Goal: Information Seeking & Learning: Learn about a topic

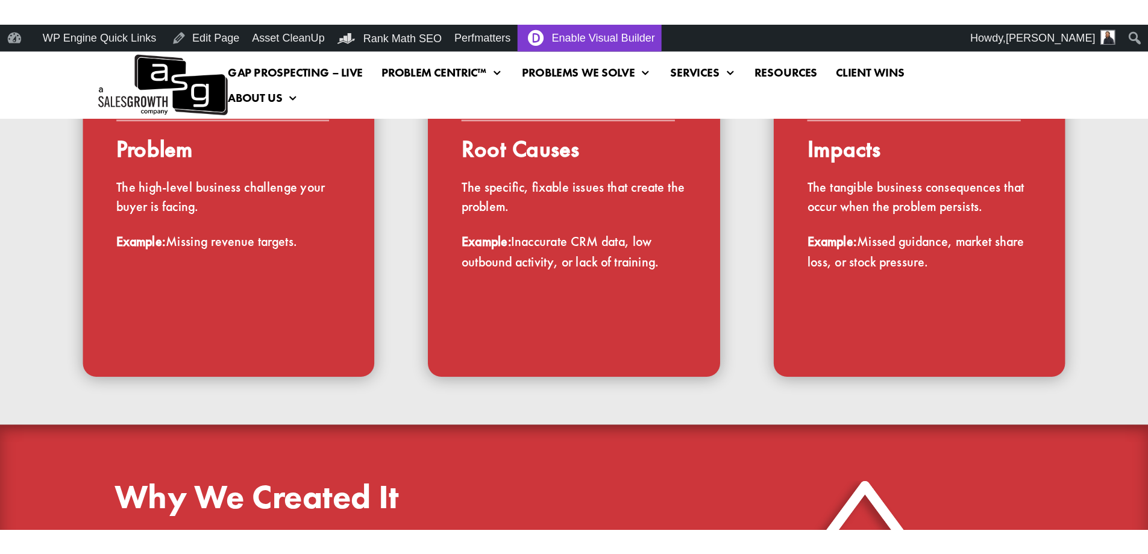
scroll to position [688, 0]
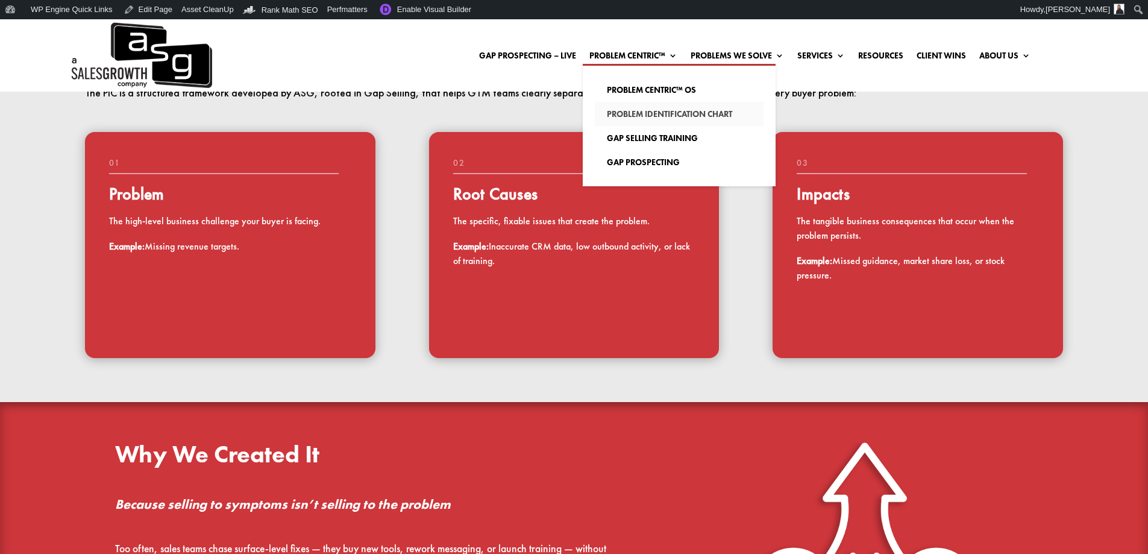
click at [620, 114] on link "Problem Identification Chart" at bounding box center [679, 114] width 169 height 24
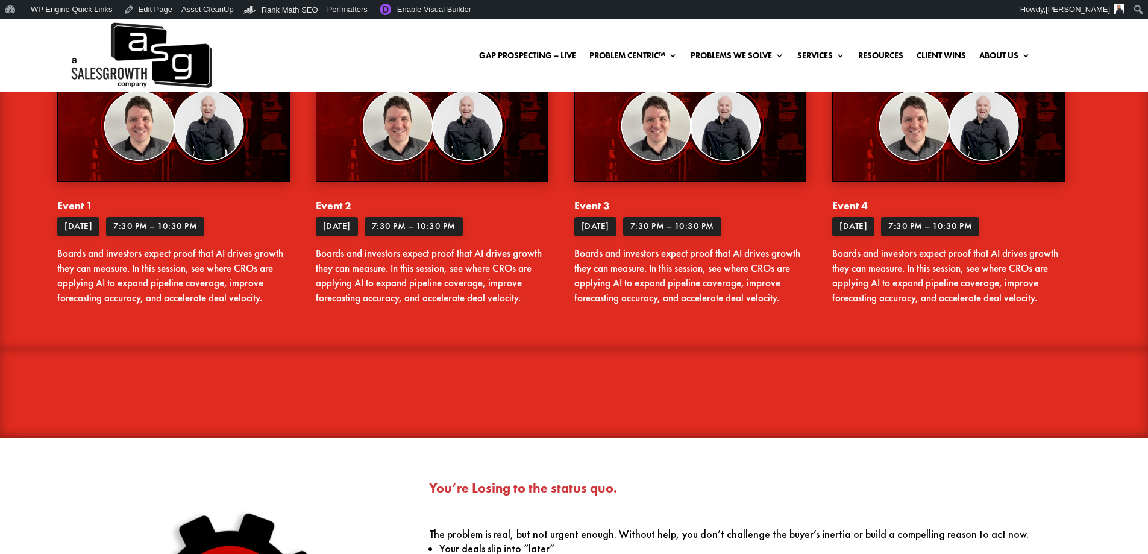
scroll to position [603, 0]
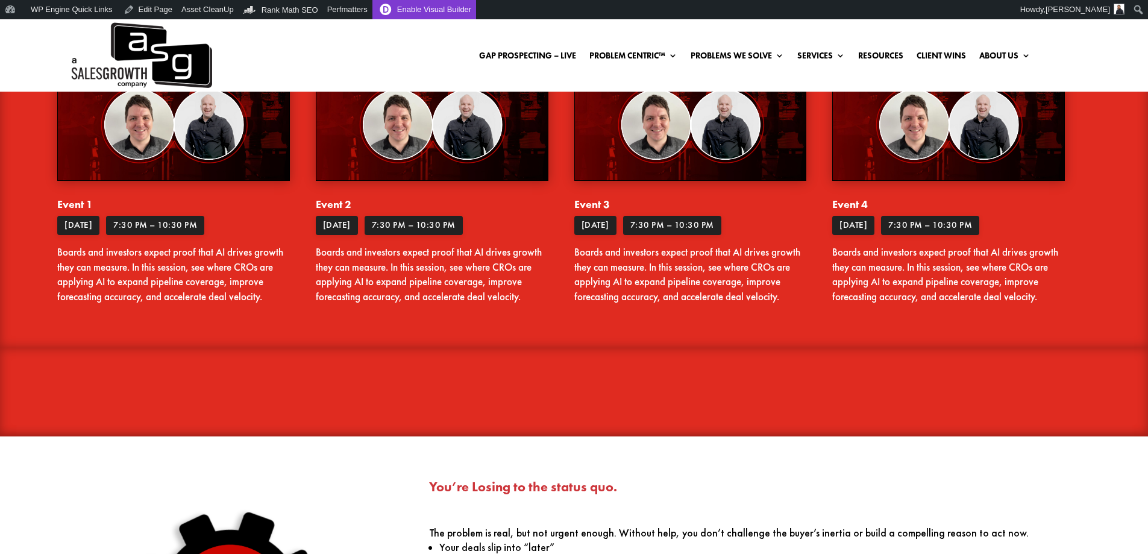
click at [410, 13] on link "Enable Visual Builder" at bounding box center [424, 9] width 104 height 19
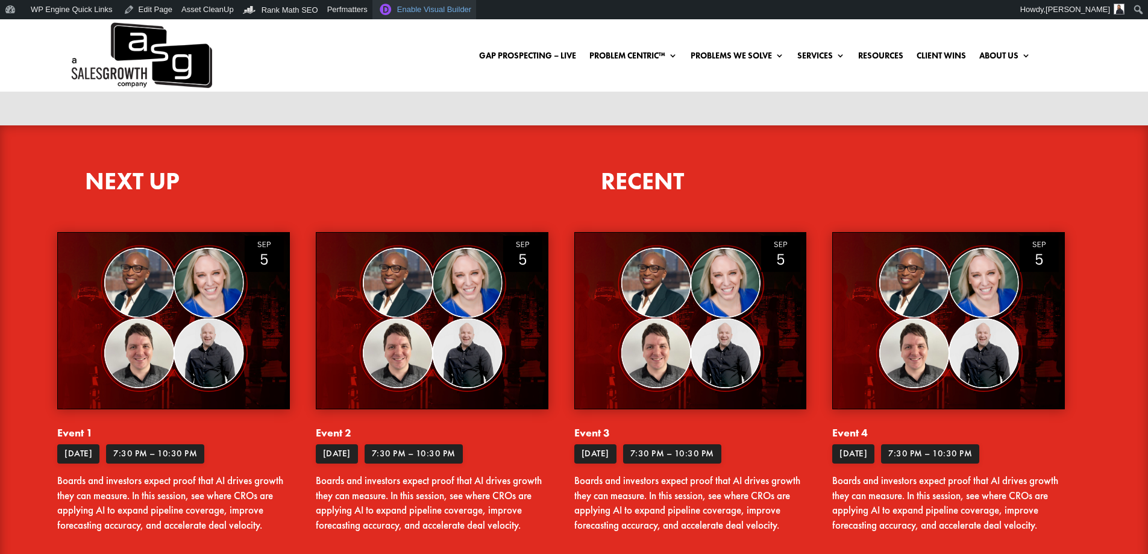
scroll to position [362, 0]
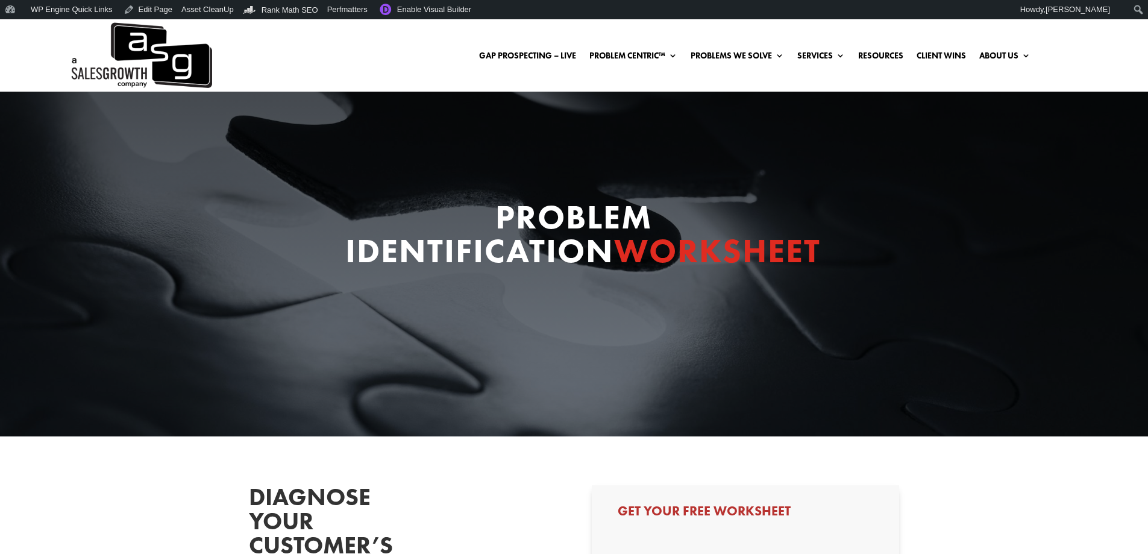
scroll to position [301, 0]
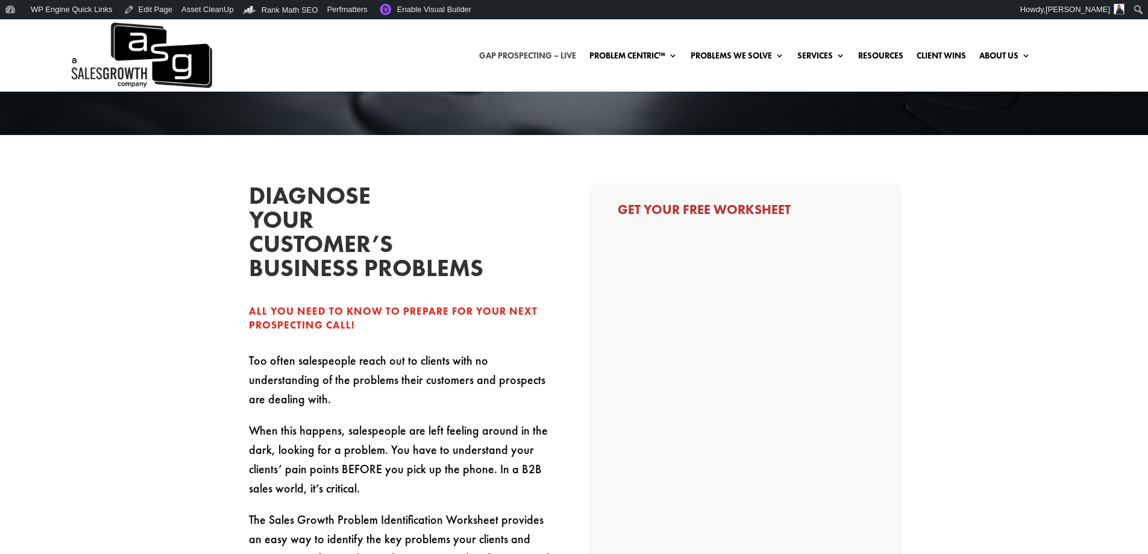
select select "Other"
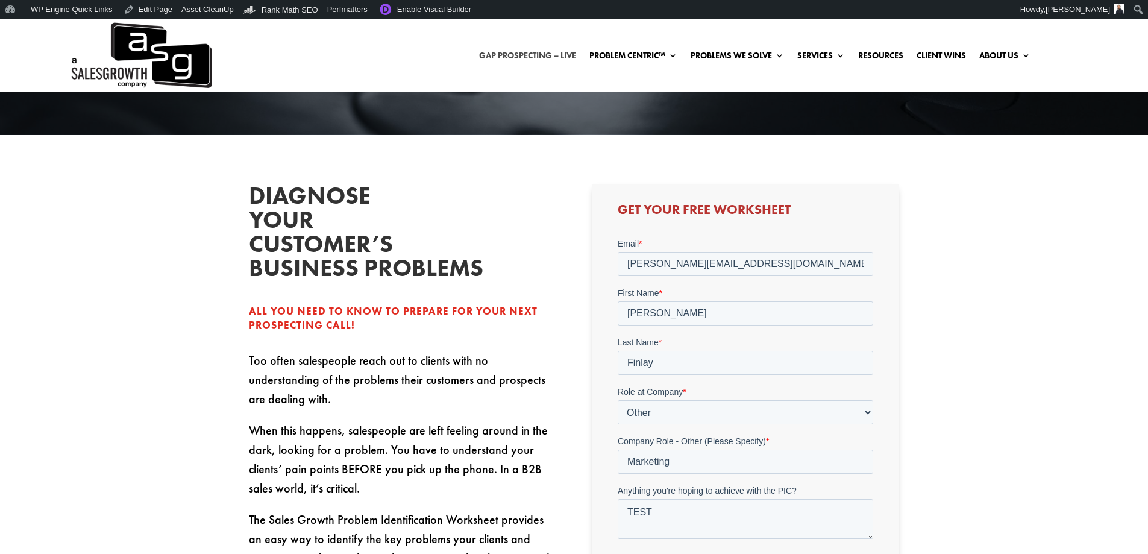
scroll to position [0, 0]
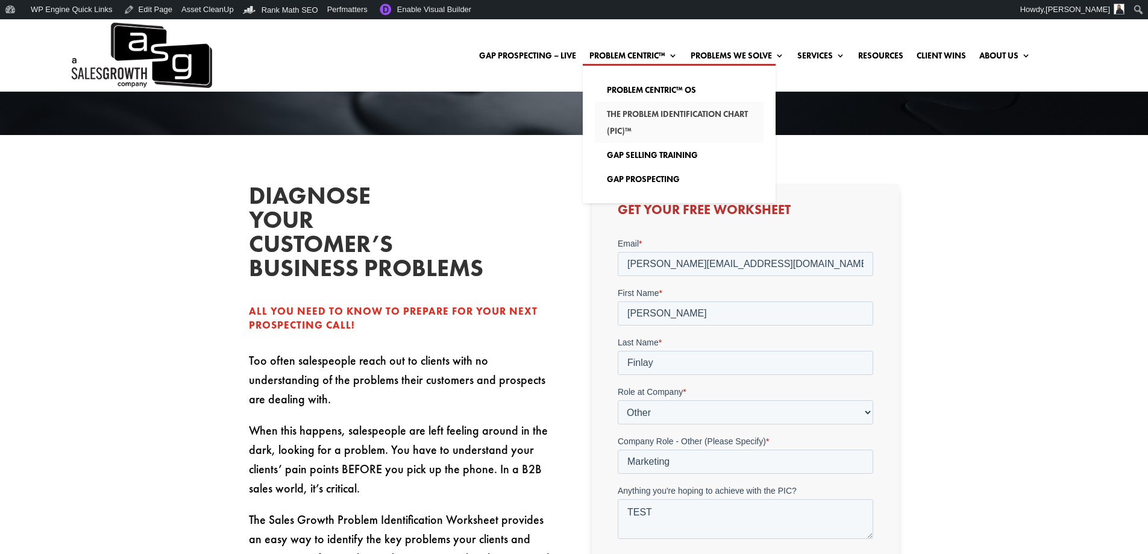
click at [610, 121] on link "The Problem Identification Chart (PIC)™" at bounding box center [679, 122] width 169 height 41
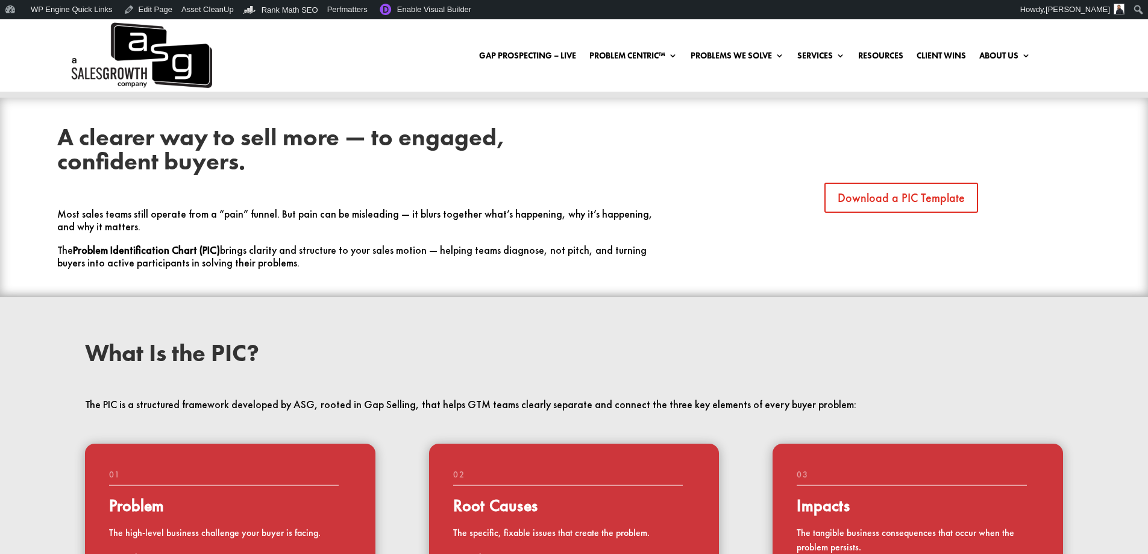
scroll to position [542, 0]
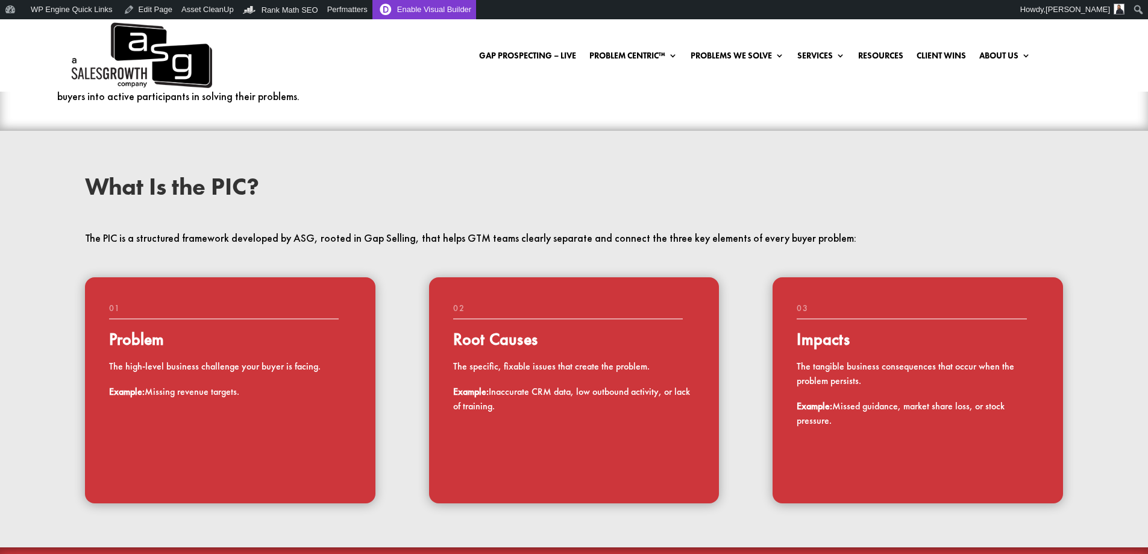
click at [427, 11] on link "Enable Visual Builder" at bounding box center [424, 9] width 104 height 19
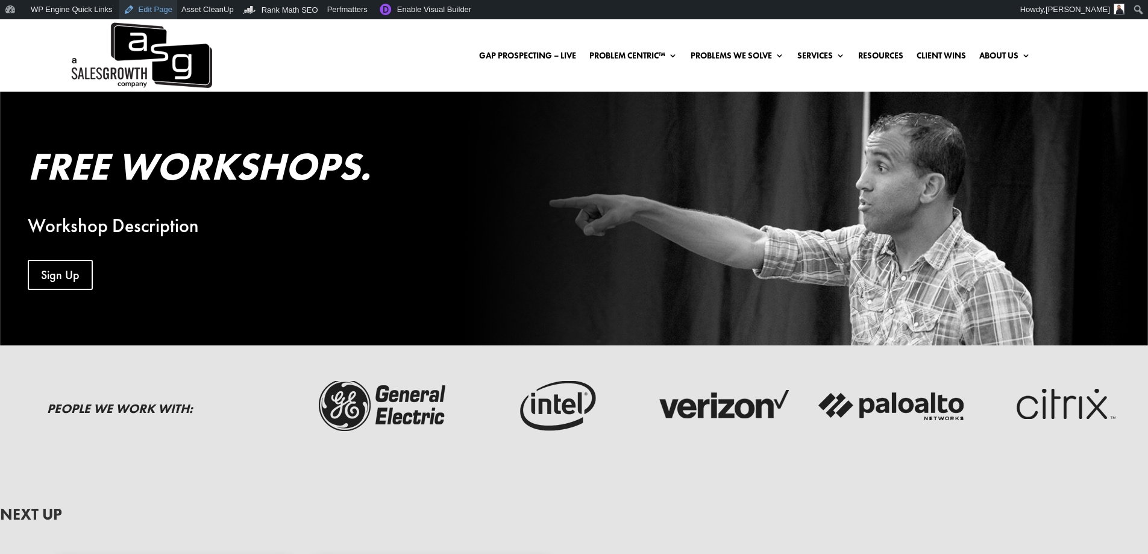
drag, startPoint x: 142, startPoint y: 13, endPoint x: 149, endPoint y: 18, distance: 9.2
click at [142, 13] on link "Edit Page" at bounding box center [148, 9] width 58 height 19
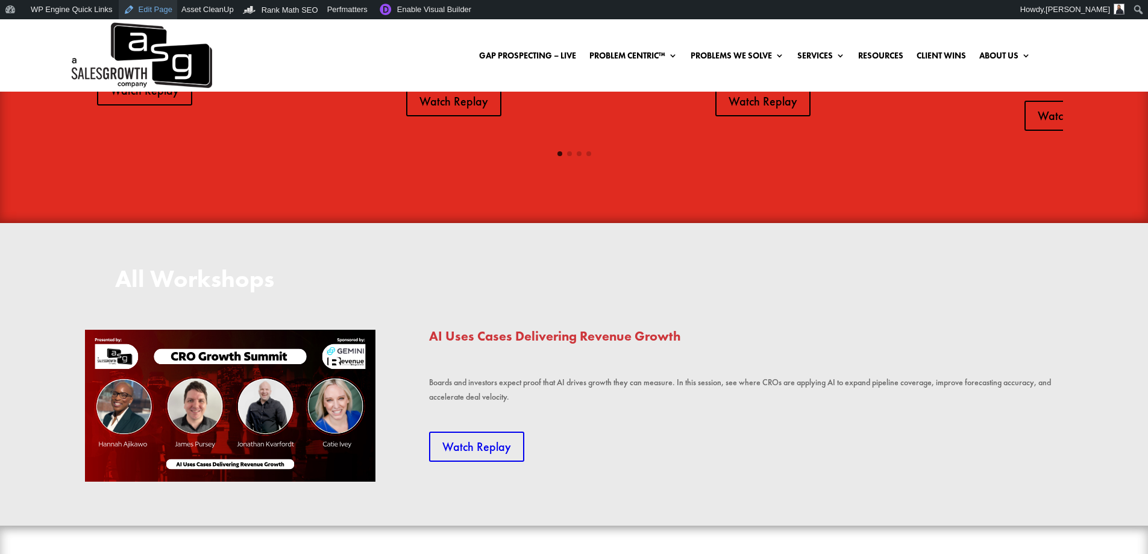
scroll to position [1326, 0]
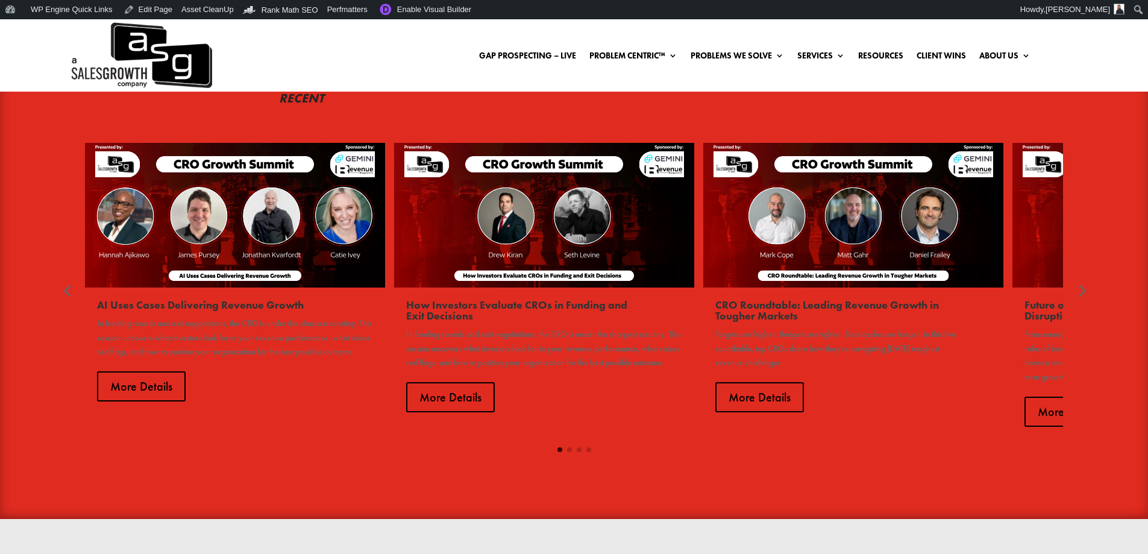
scroll to position [904, 0]
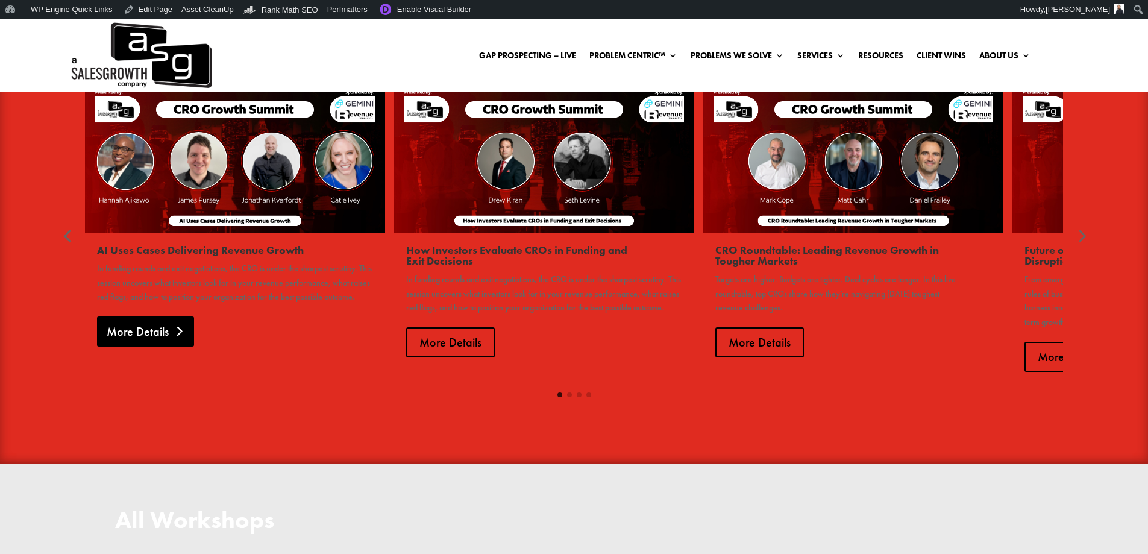
click at [193, 347] on link "More Details" at bounding box center [145, 331] width 97 height 30
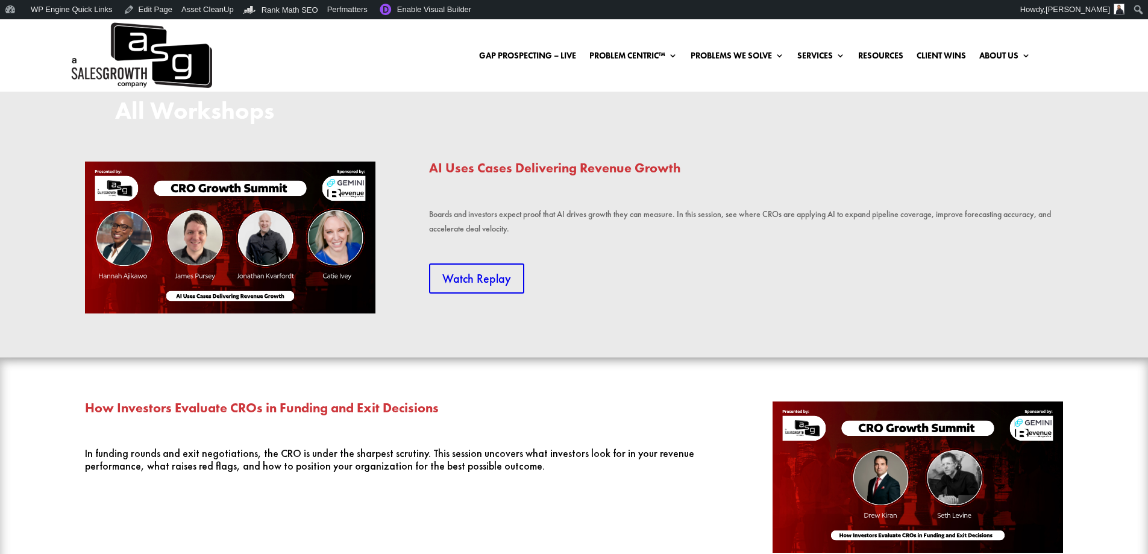
scroll to position [952, 0]
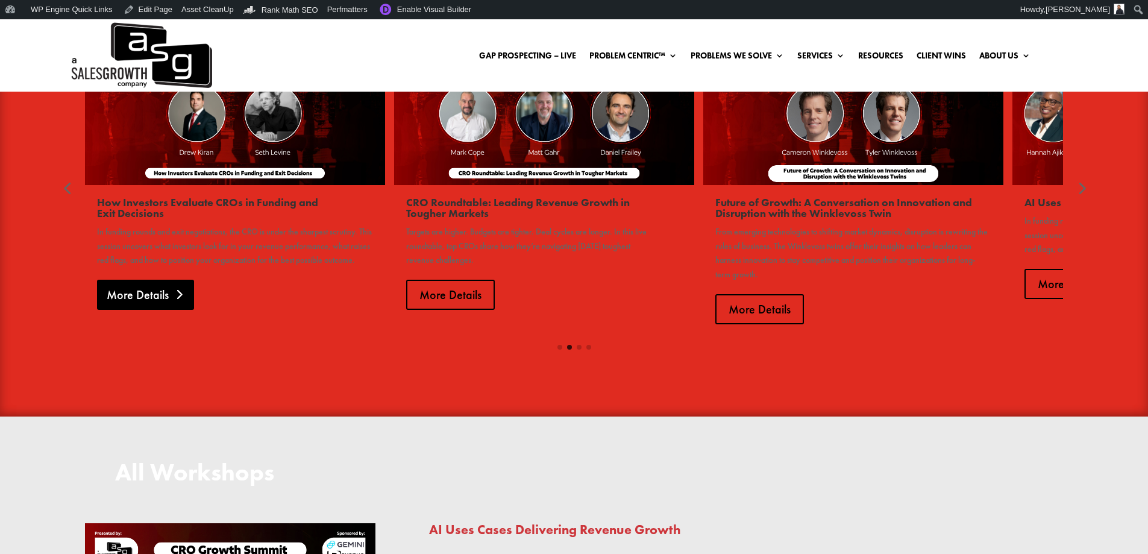
click at [189, 310] on link "More Details" at bounding box center [145, 295] width 97 height 30
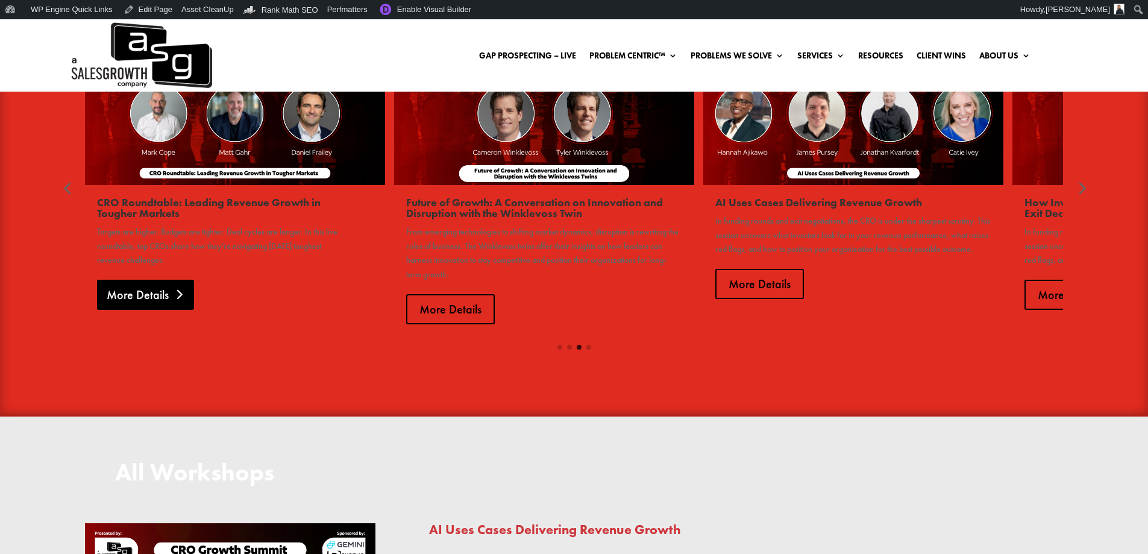
click at [175, 310] on link "More Details" at bounding box center [145, 295] width 97 height 30
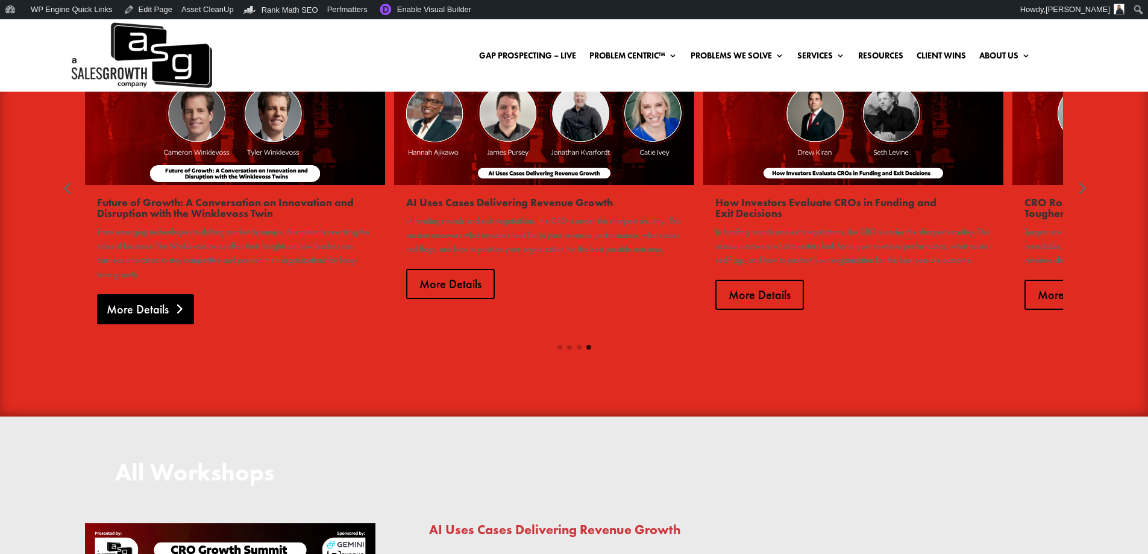
click at [171, 324] on link "More Details" at bounding box center [145, 309] width 97 height 30
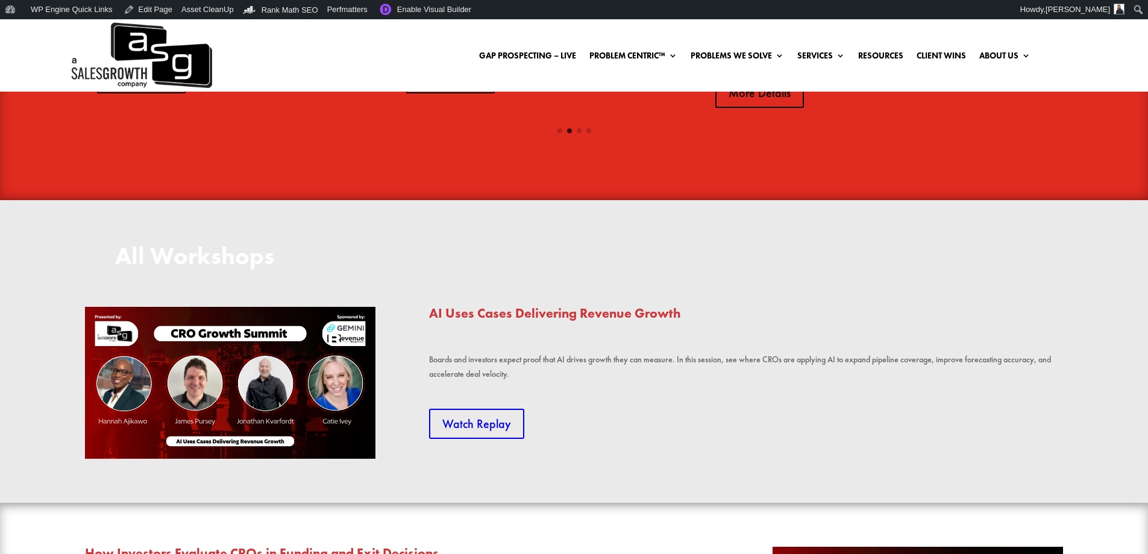
scroll to position [1072, 0]
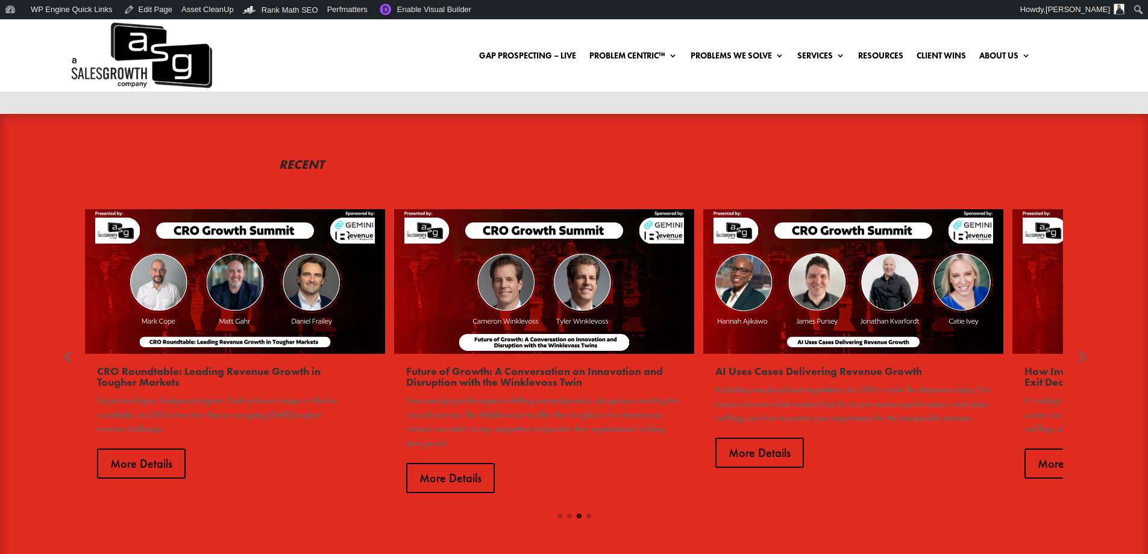
scroll to position [784, 0]
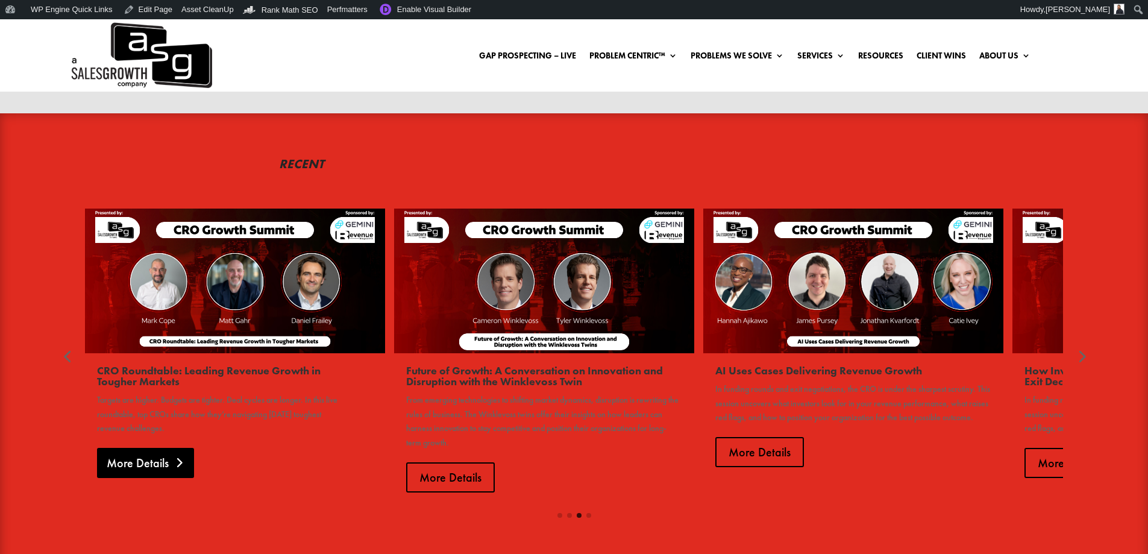
click at [175, 478] on link "More Details" at bounding box center [145, 463] width 97 height 30
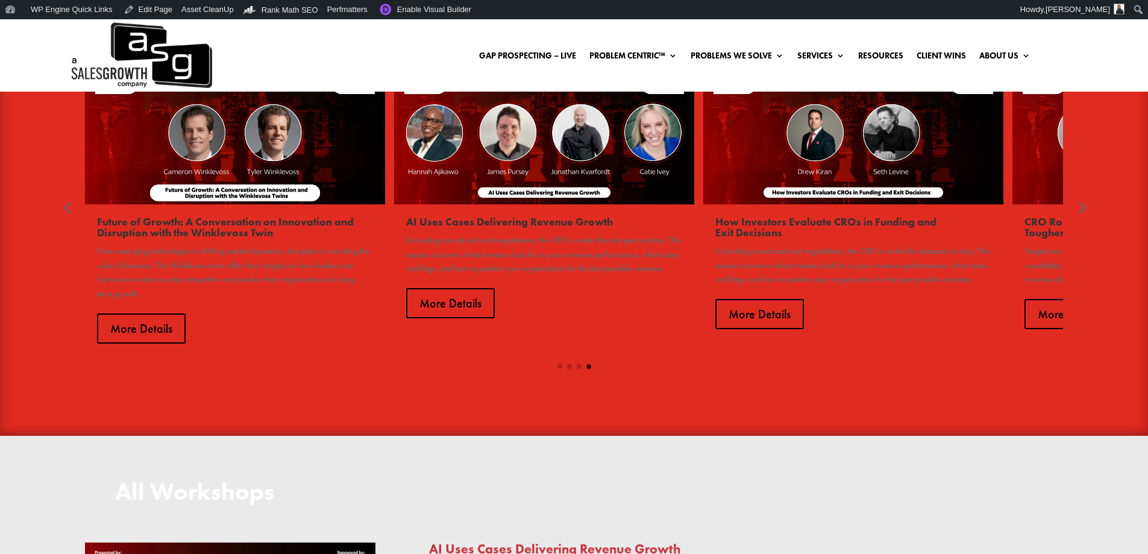
scroll to position [891, 0]
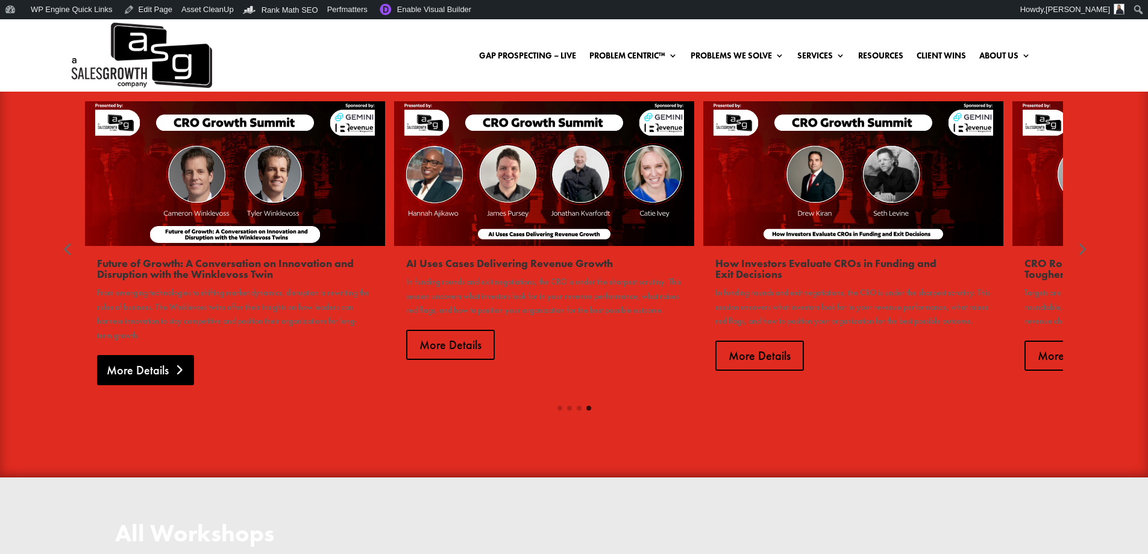
click at [175, 385] on link "More Details" at bounding box center [145, 370] width 97 height 30
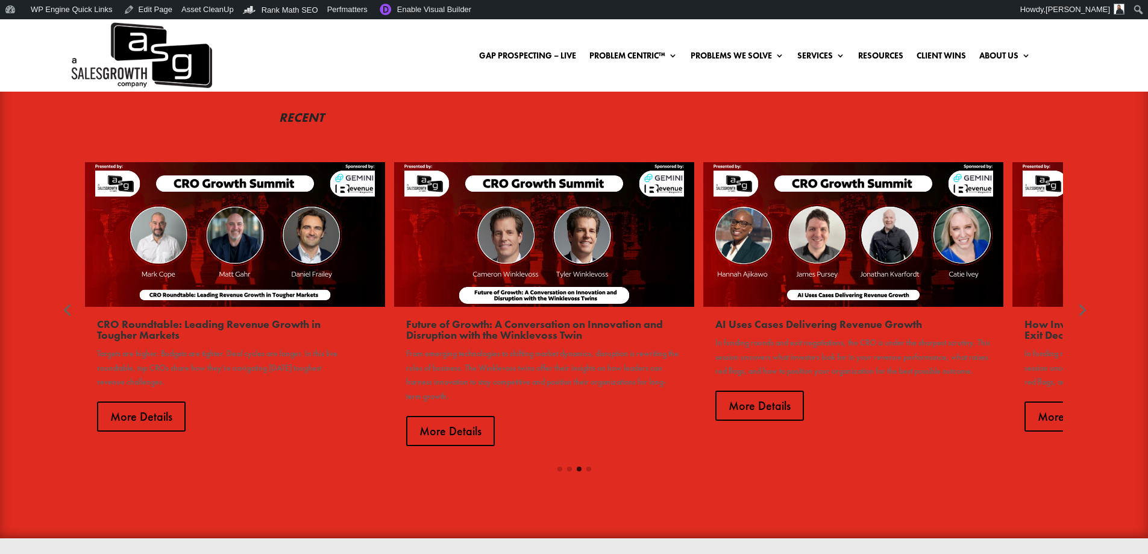
scroll to position [829, 0]
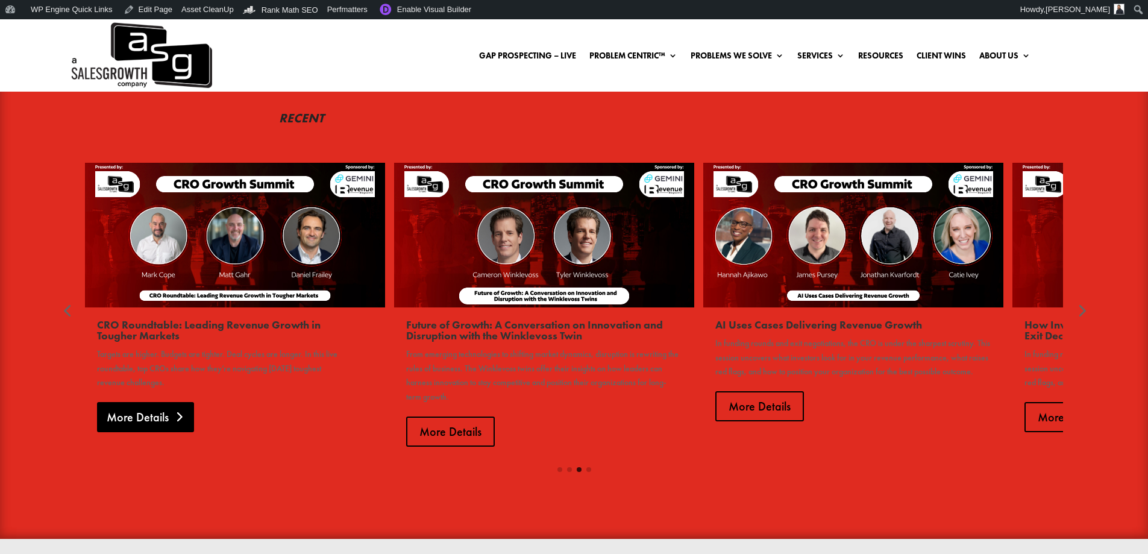
click at [163, 432] on link "More Details" at bounding box center [145, 417] width 97 height 30
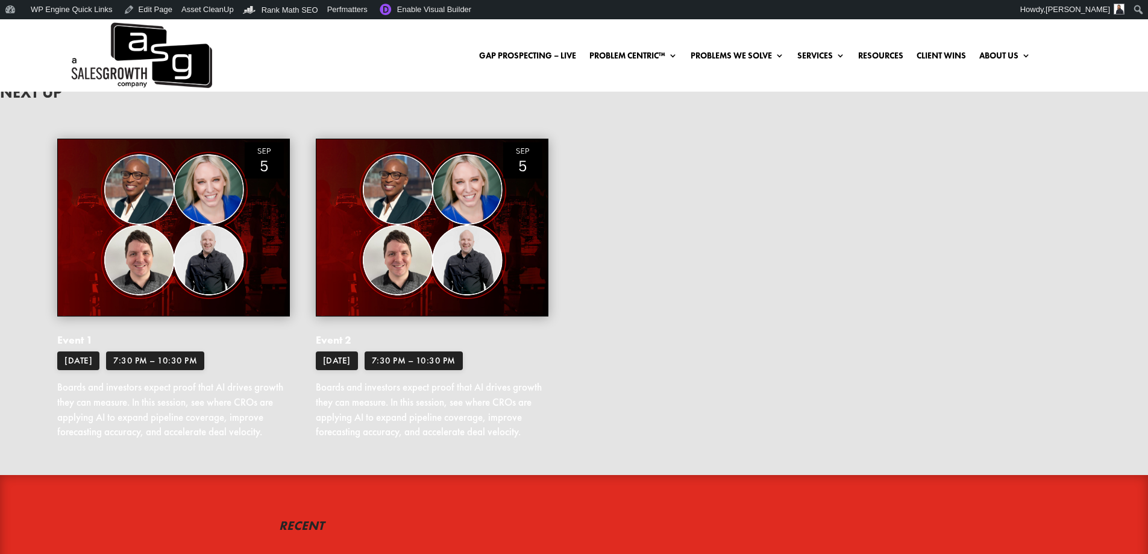
scroll to position [362, 0]
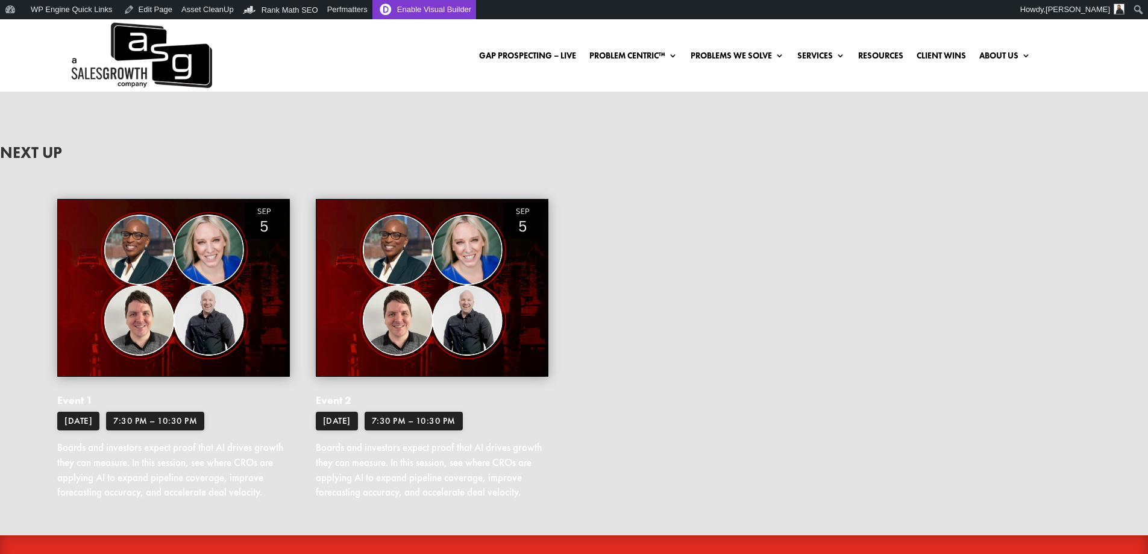
click at [395, 15] on link "Enable Visual Builder" at bounding box center [424, 9] width 104 height 19
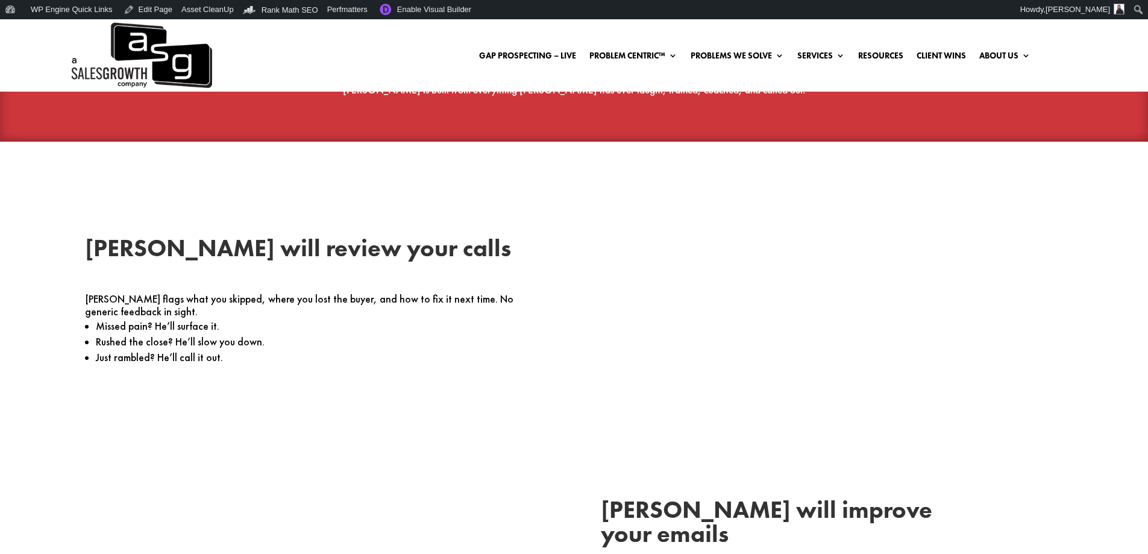
scroll to position [1989, 0]
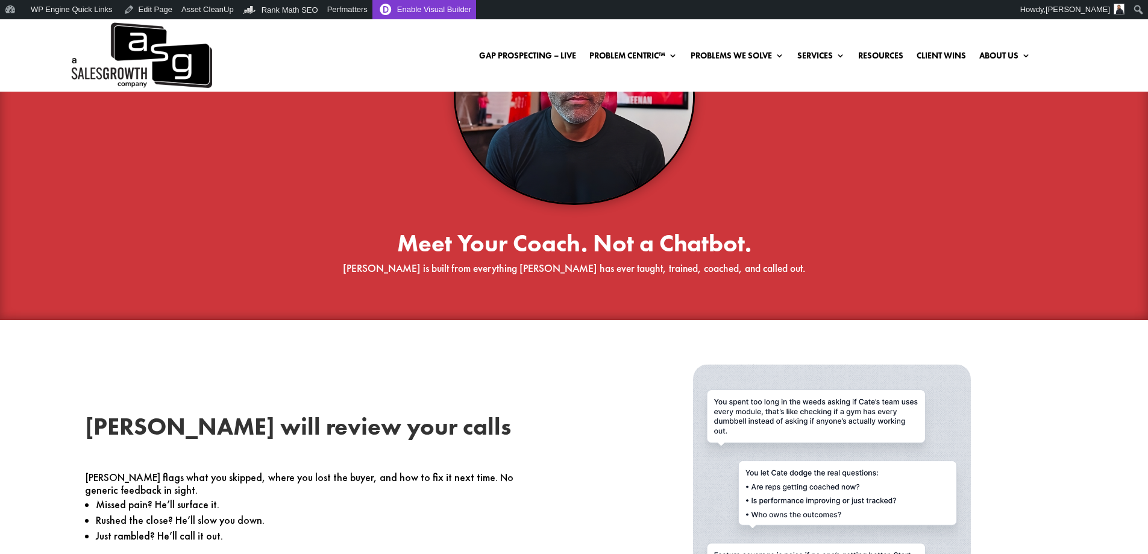
click at [440, 9] on link "Enable Visual Builder" at bounding box center [424, 9] width 104 height 19
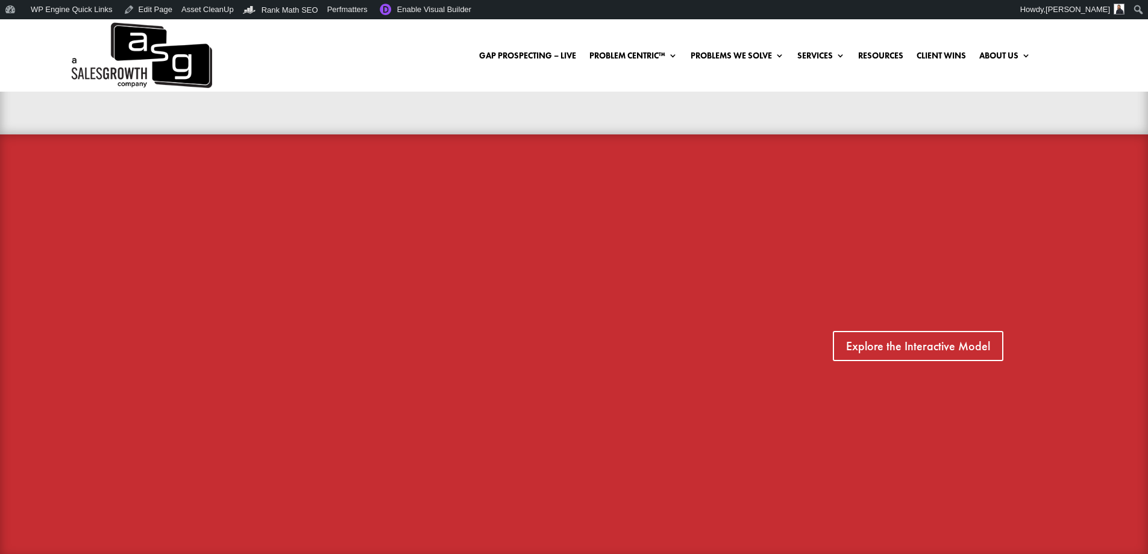
scroll to position [844, 0]
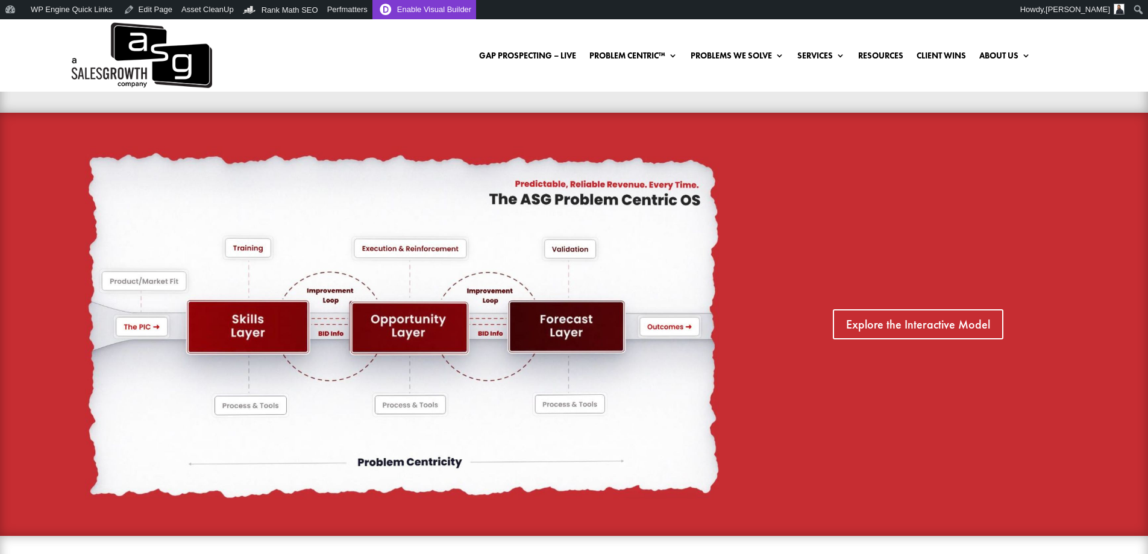
click at [413, 5] on link "Enable Visual Builder" at bounding box center [424, 9] width 104 height 19
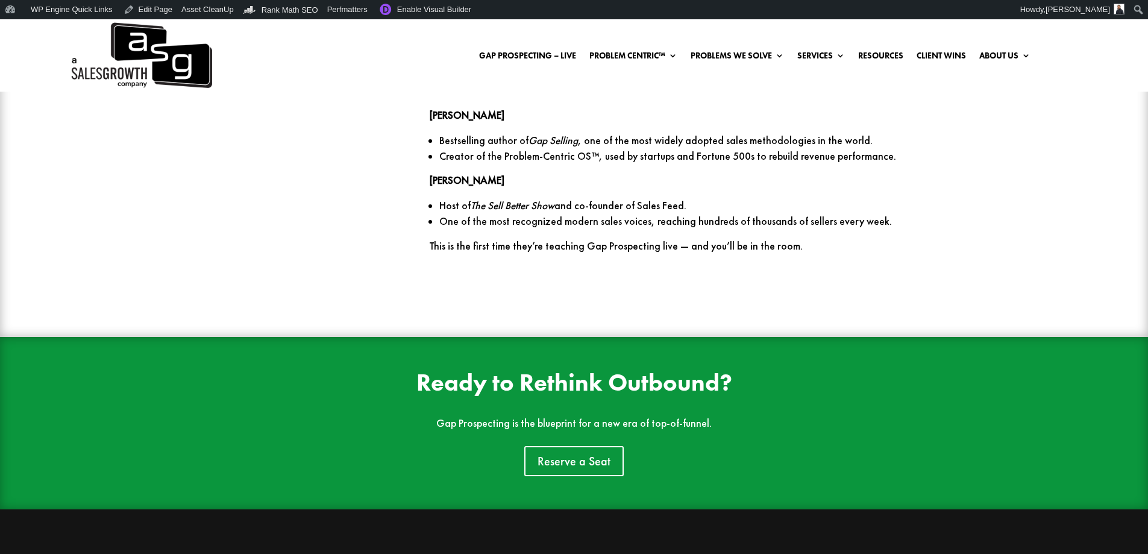
scroll to position [1936, 0]
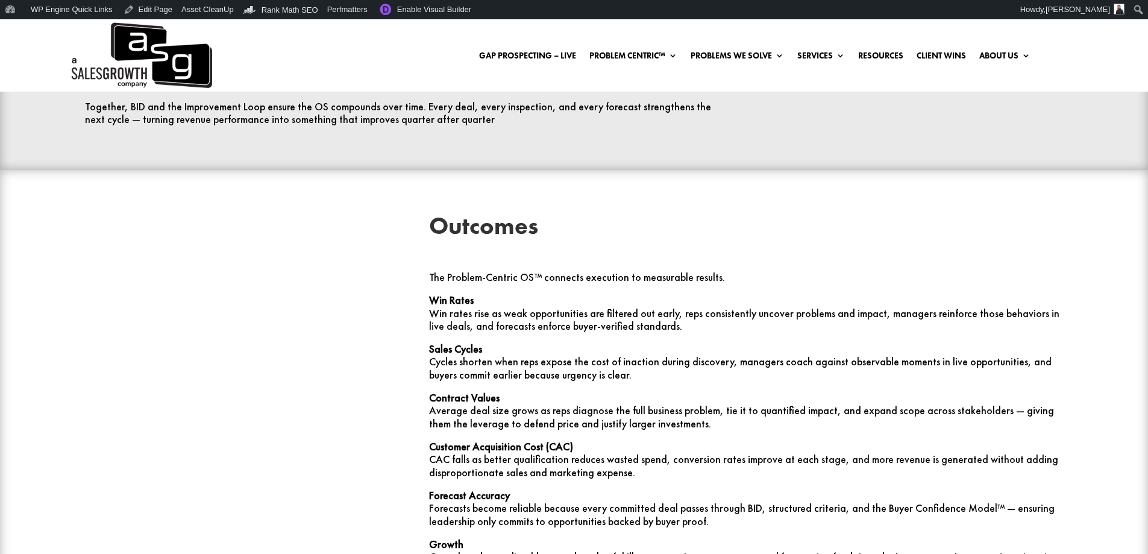
scroll to position [3797, 0]
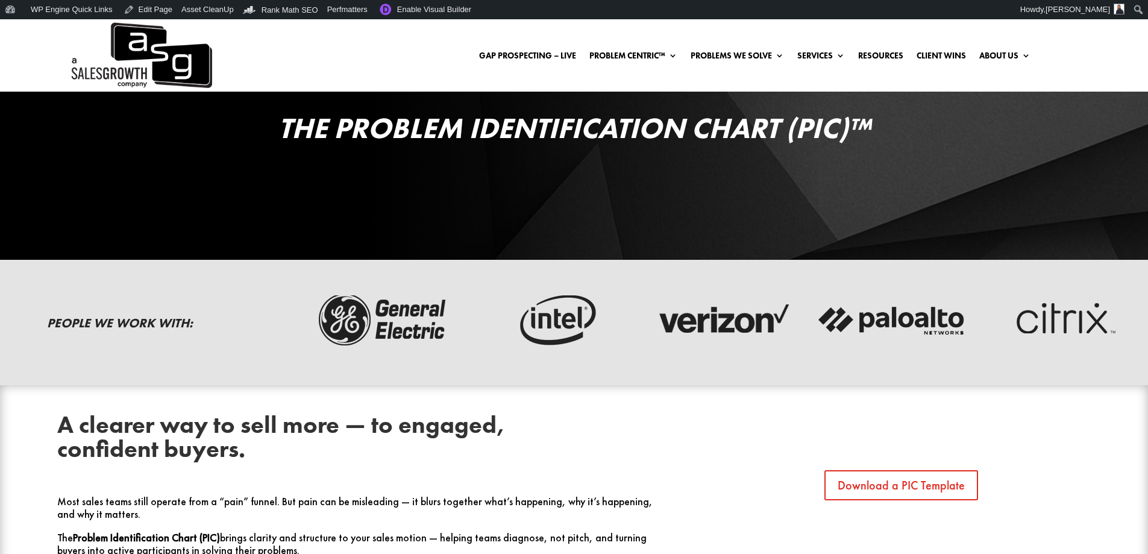
scroll to position [241, 0]
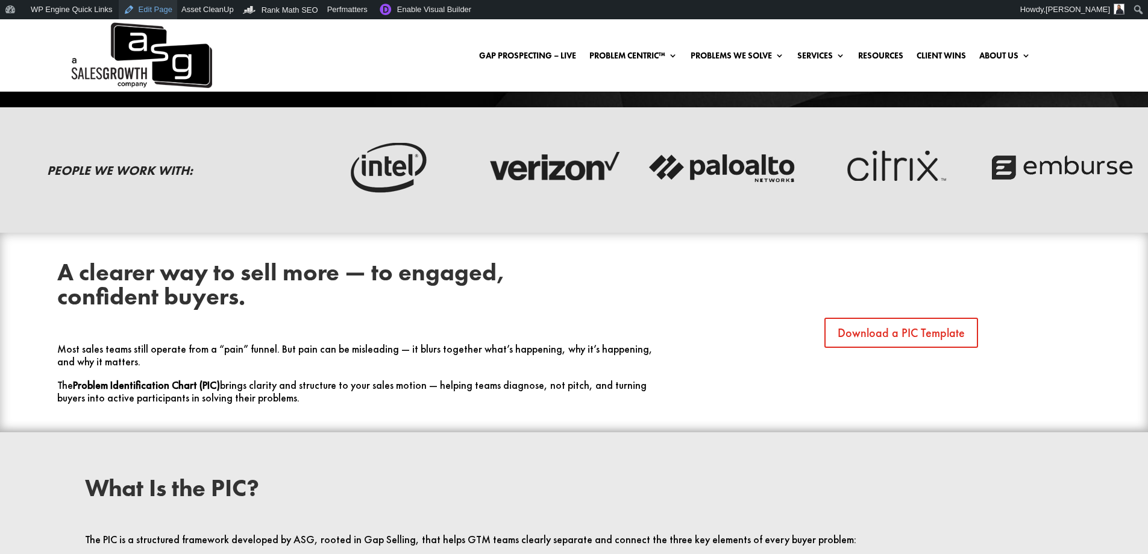
click at [150, 10] on link "Edit Page" at bounding box center [148, 9] width 58 height 19
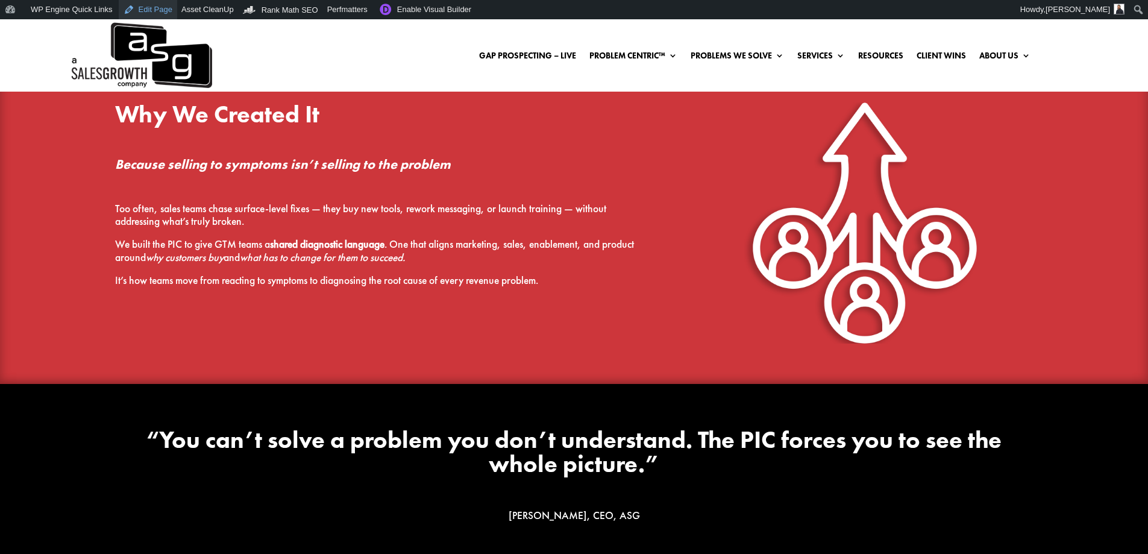
scroll to position [1205, 0]
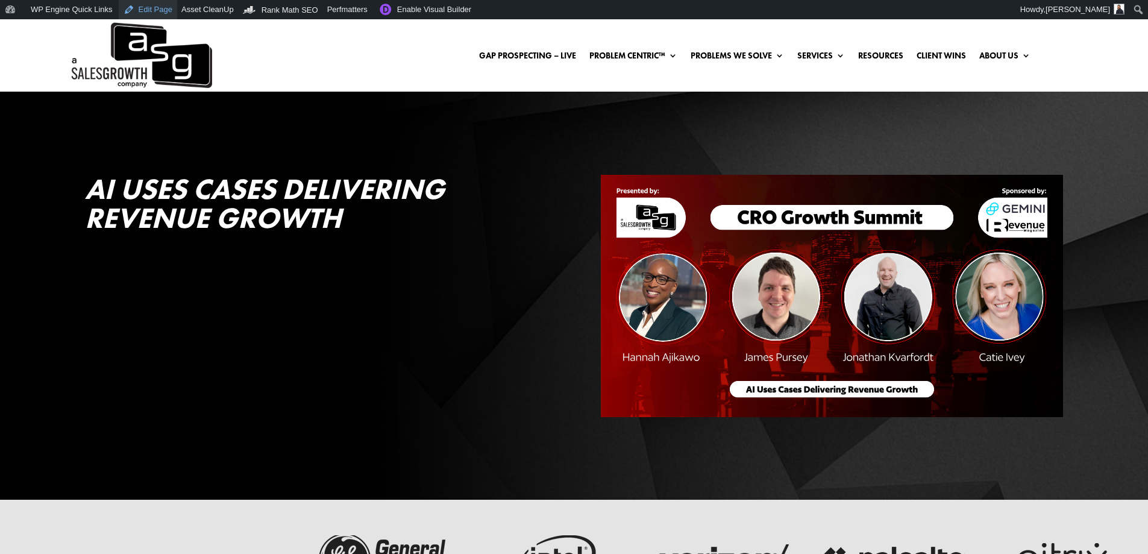
click at [140, 13] on link "Edit Page" at bounding box center [148, 9] width 58 height 19
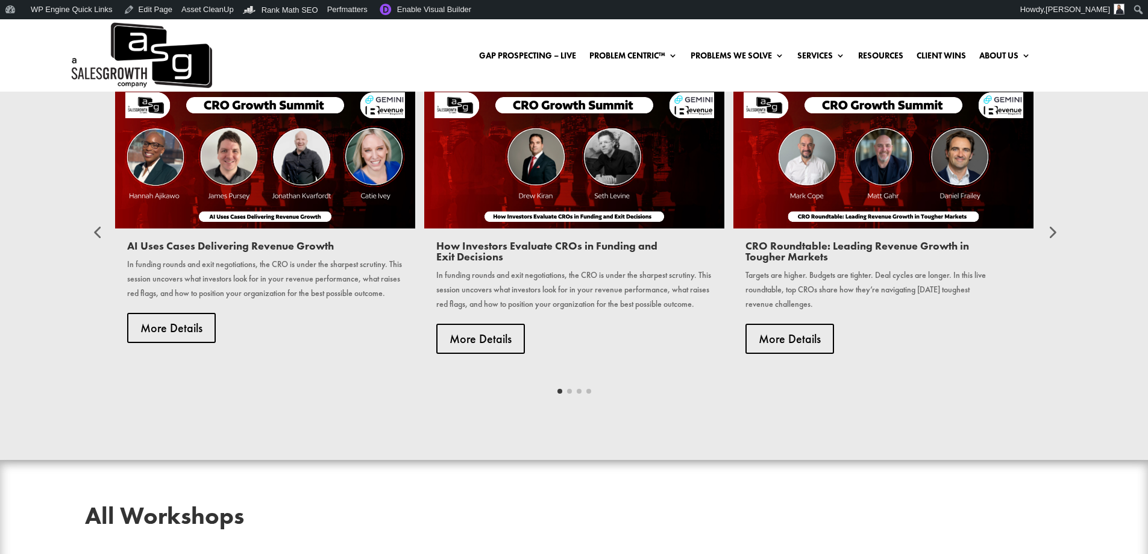
scroll to position [1266, 0]
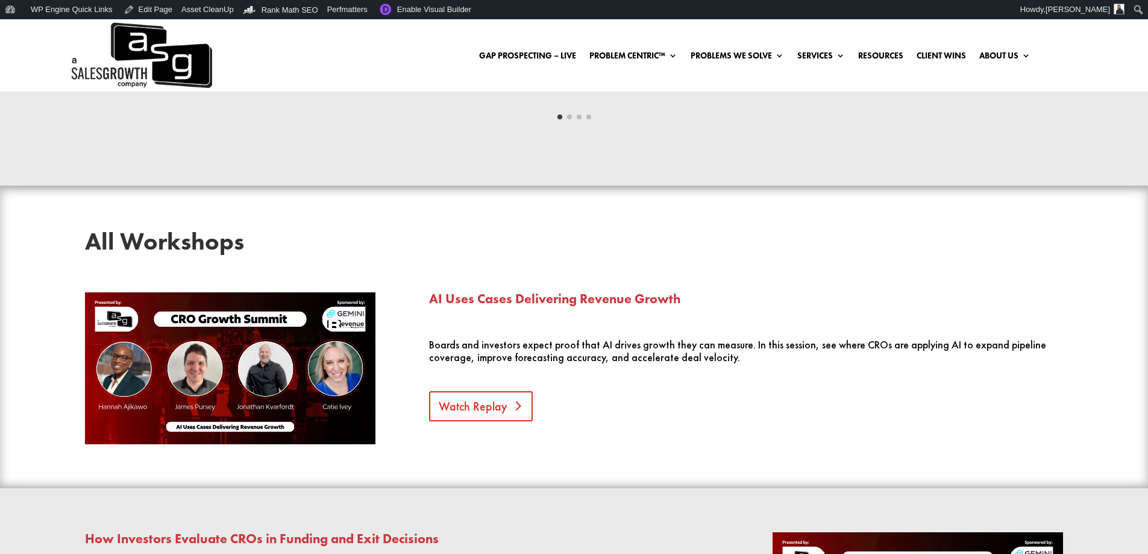
click at [500, 409] on link "Watch Replay" at bounding box center [481, 406] width 104 height 30
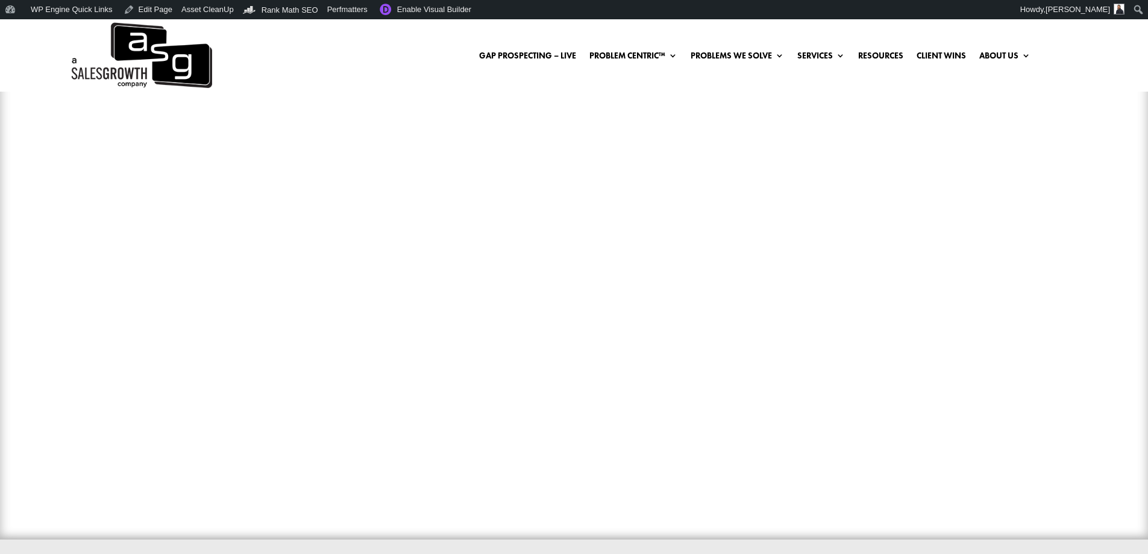
scroll to position [721, 0]
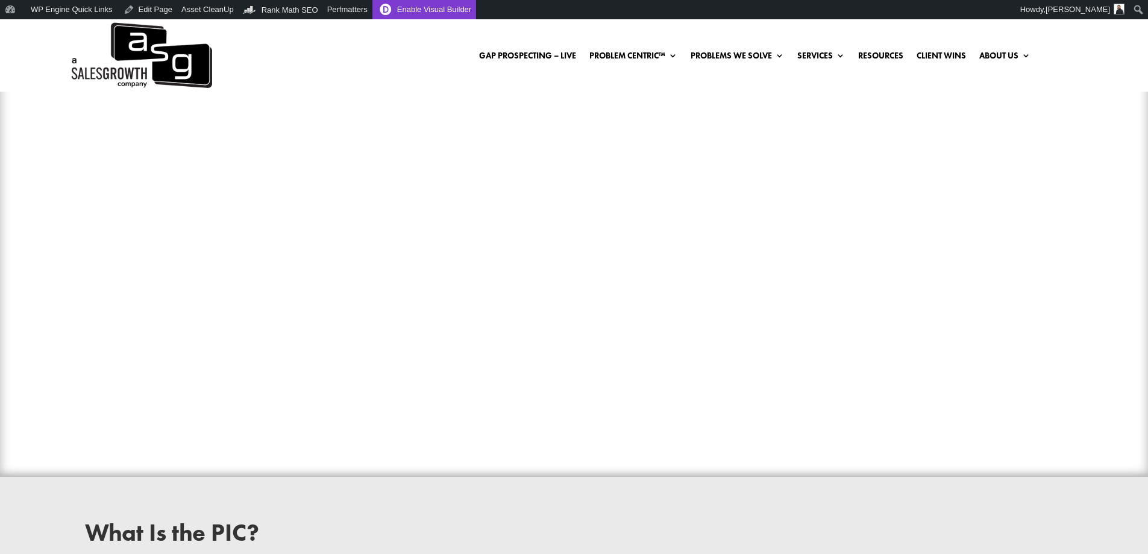
click at [388, 8] on link "Enable Visual Builder" at bounding box center [424, 9] width 104 height 19
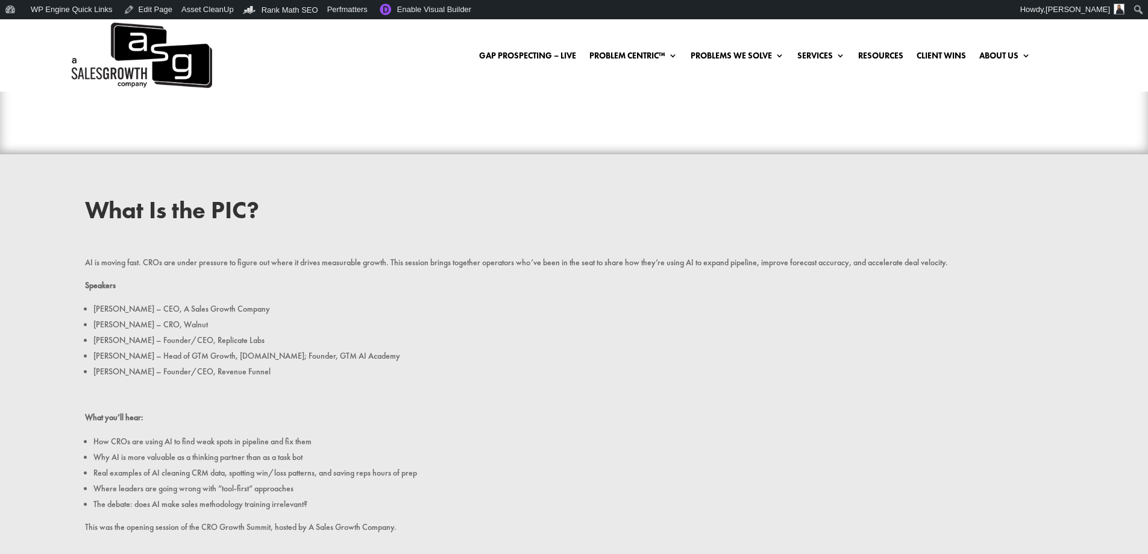
scroll to position [1145, 0]
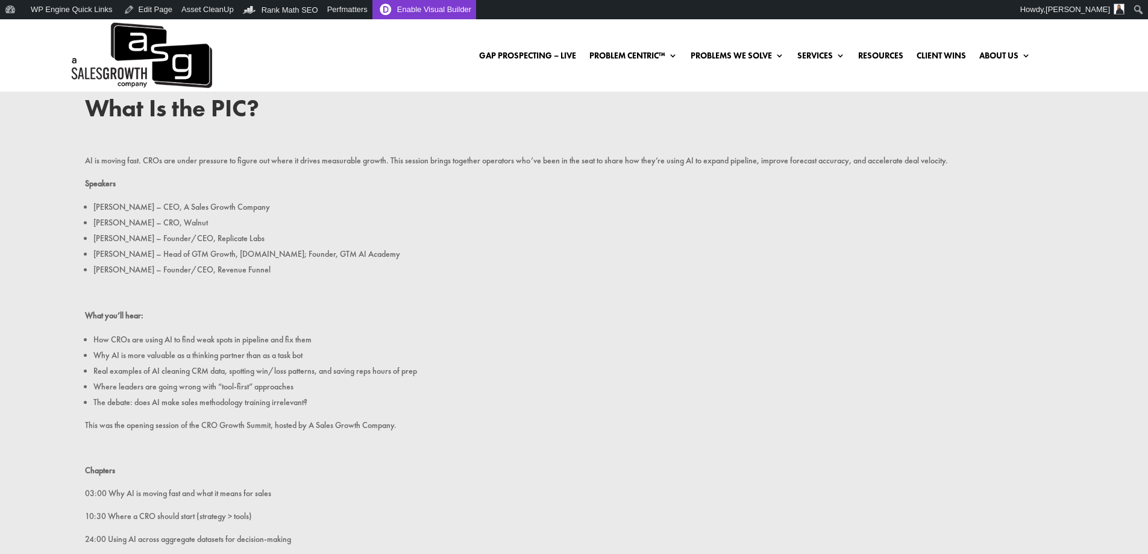
click at [413, 10] on link "Enable Visual Builder" at bounding box center [424, 9] width 104 height 19
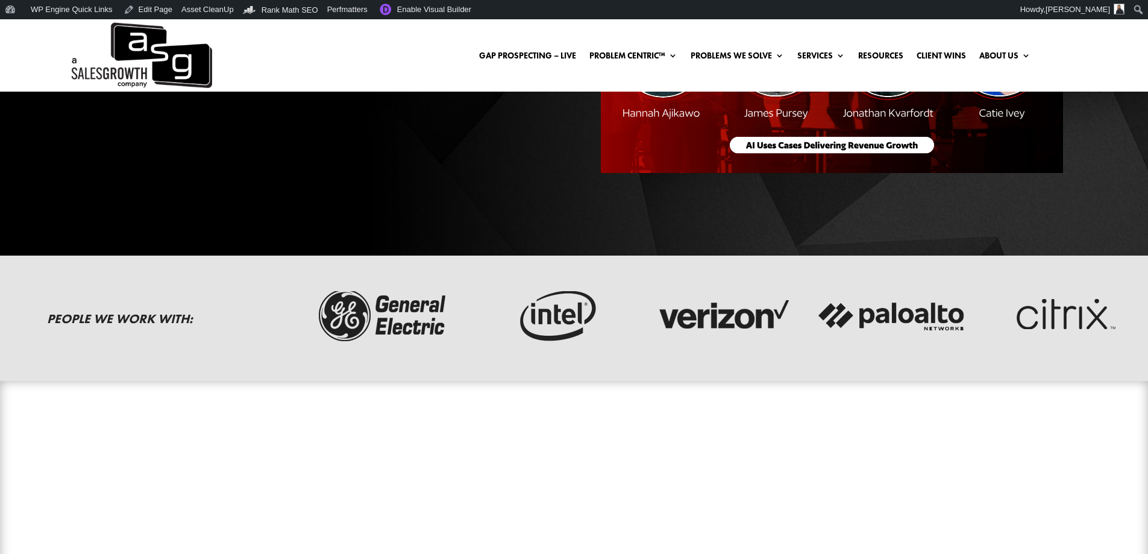
scroll to position [60, 0]
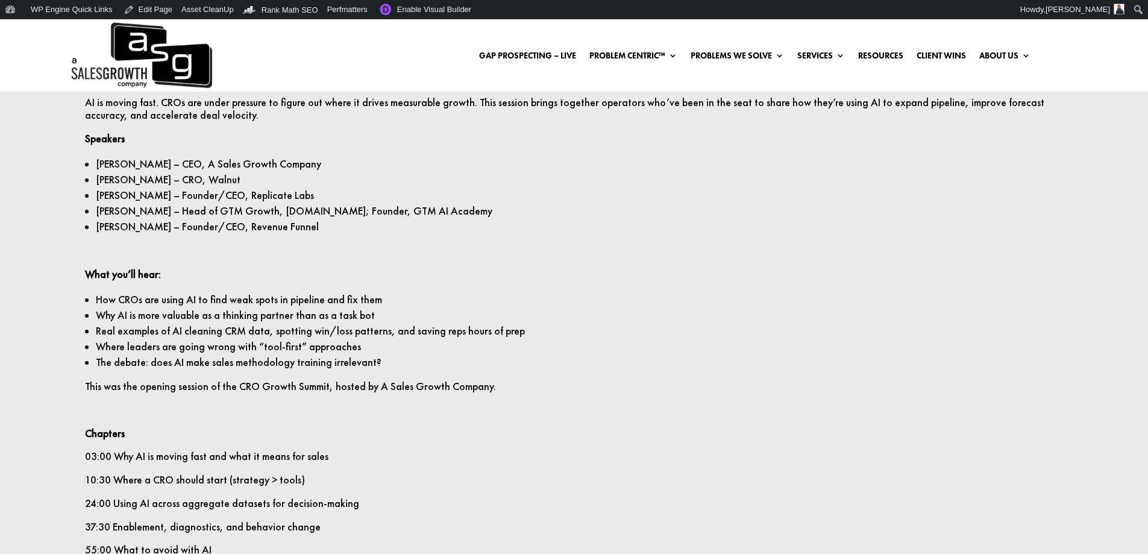
scroll to position [1085, 0]
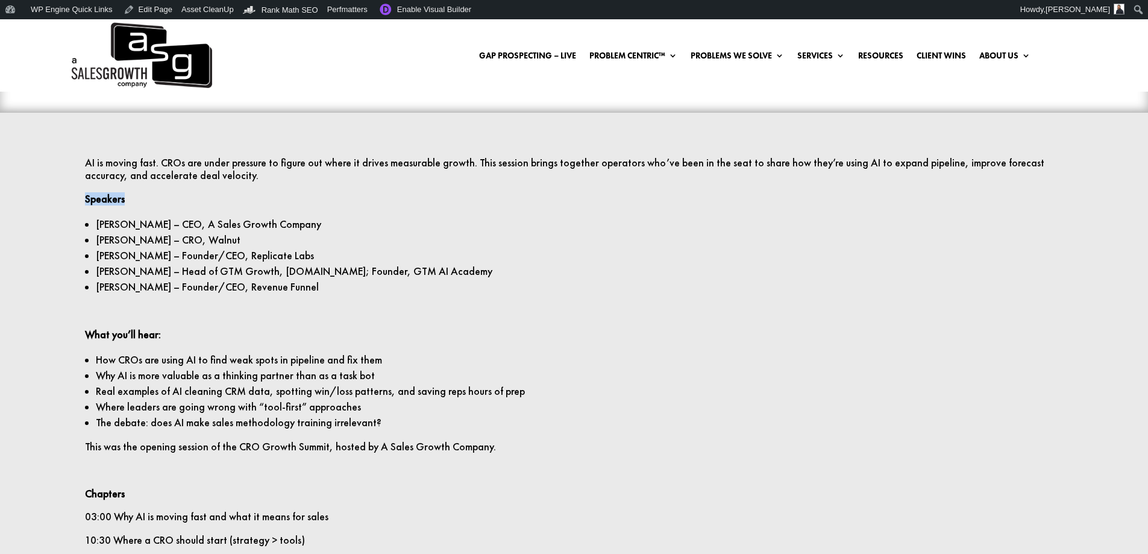
drag, startPoint x: 122, startPoint y: 199, endPoint x: 86, endPoint y: 198, distance: 36.8
click at [86, 198] on strong "Speakers" at bounding box center [105, 198] width 40 height 13
copy strong "Speakers"
click at [237, 226] on li "Keenan – CEO, A Sales Growth Company" at bounding box center [579, 224] width 967 height 16
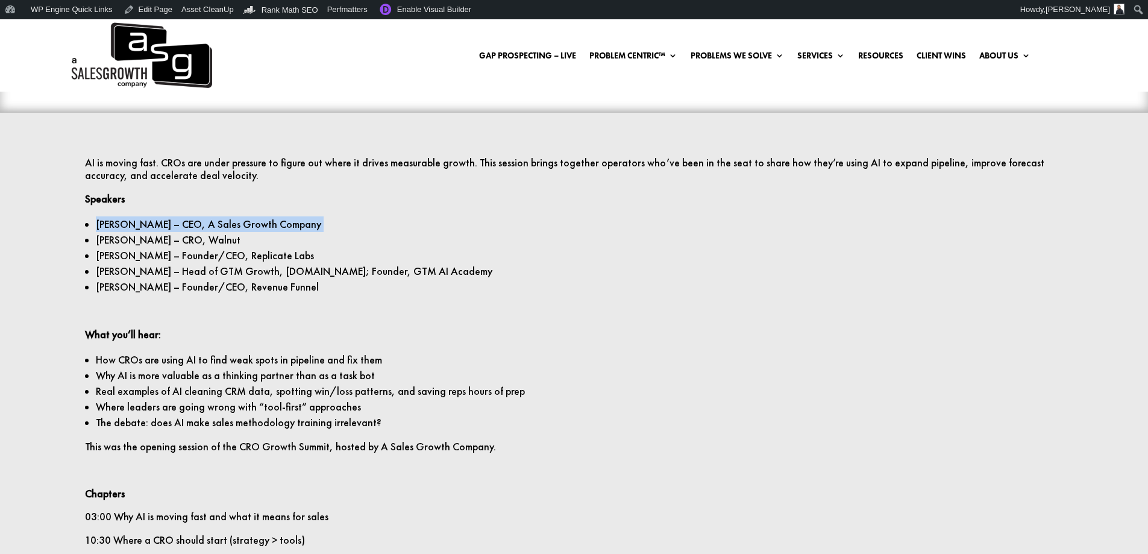
click at [237, 226] on li "Keenan – CEO, A Sales Growth Company" at bounding box center [579, 224] width 967 height 16
copy ul "Keenan – CEO, A Sales Growth Company"
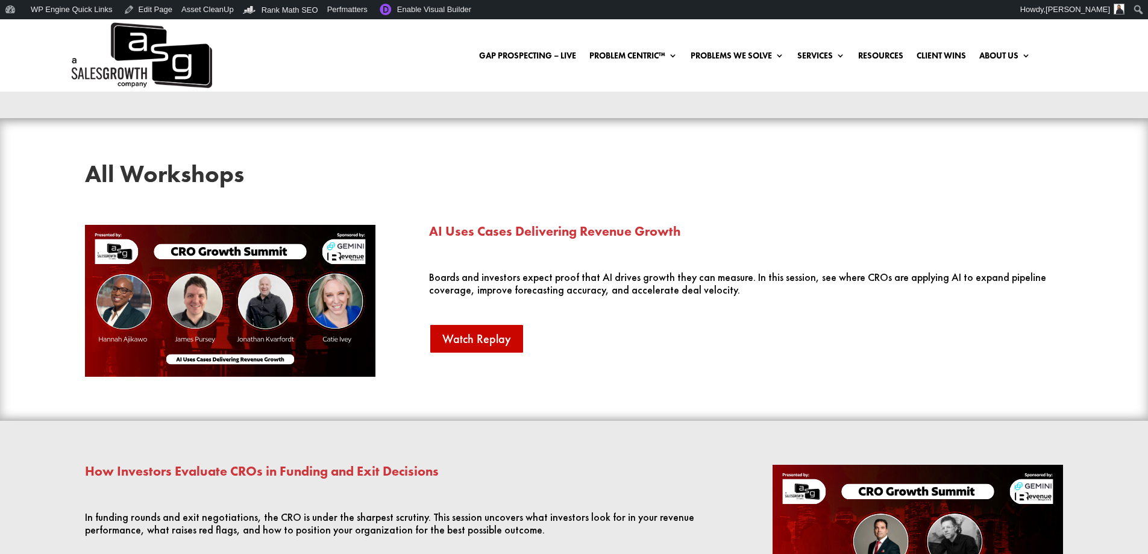
scroll to position [1423, 0]
